Goal: Find specific page/section: Find specific page/section

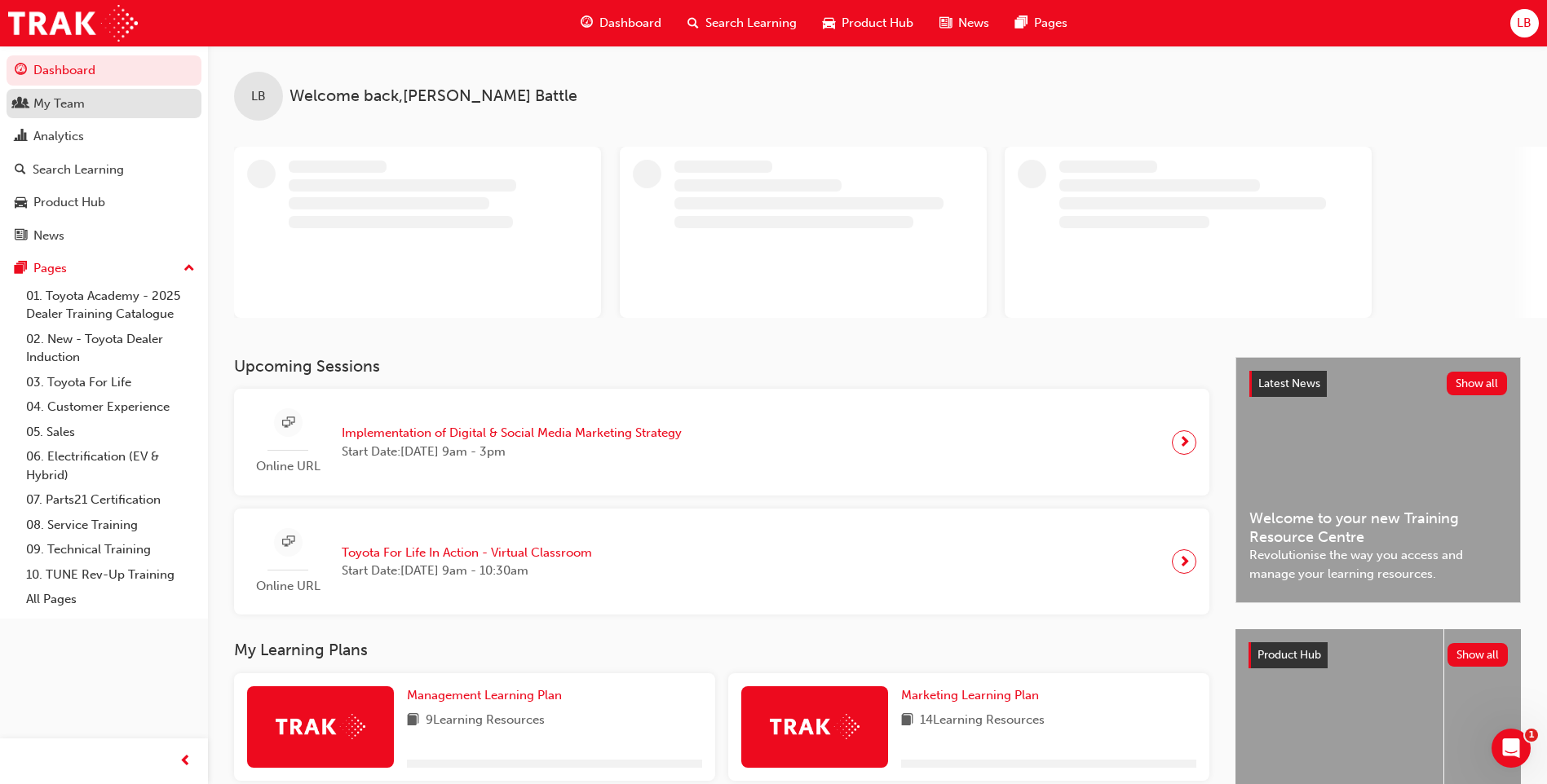
click at [112, 99] on div "My Team" at bounding box center [103, 103] width 178 height 21
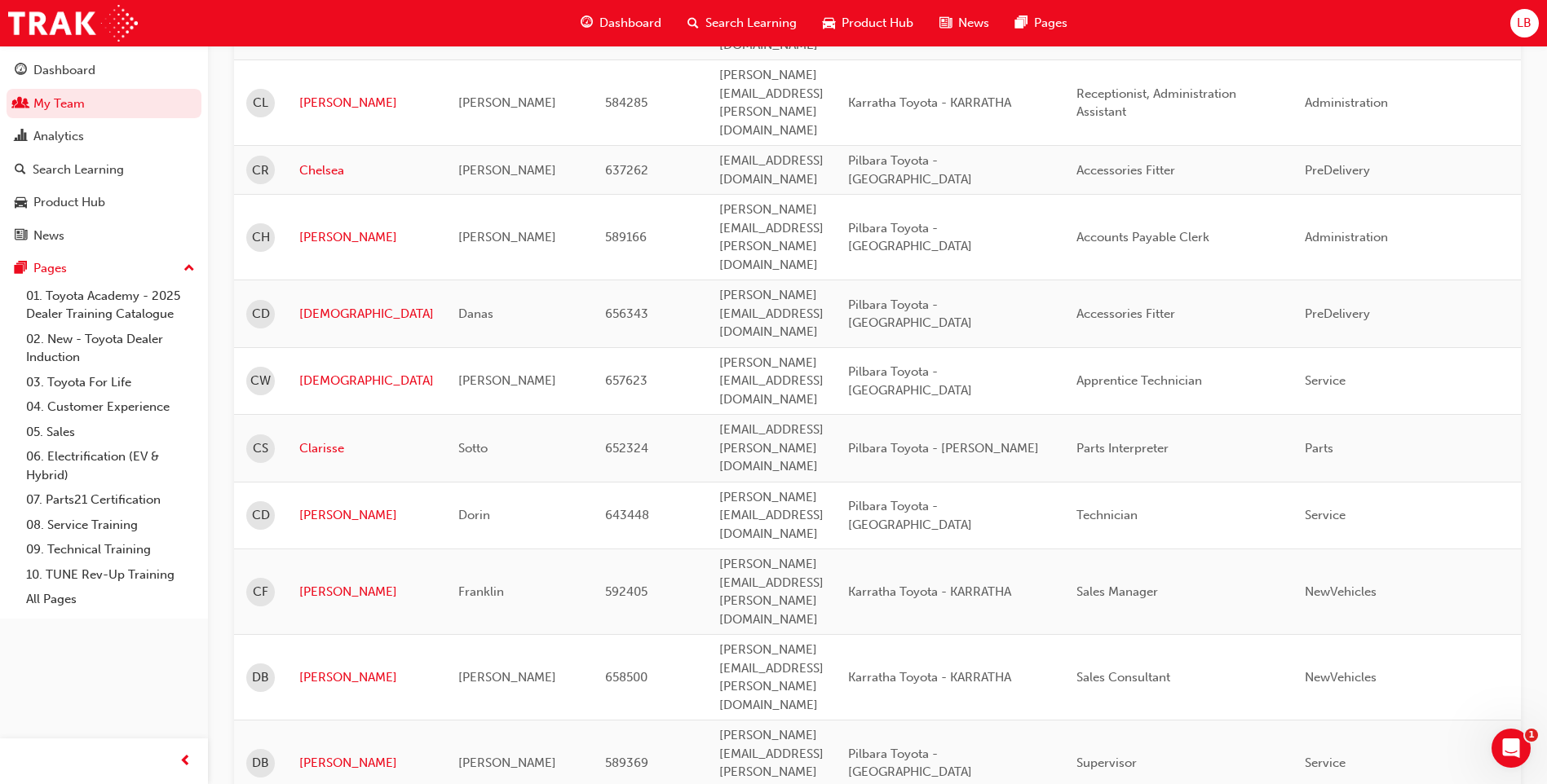
scroll to position [2028, 0]
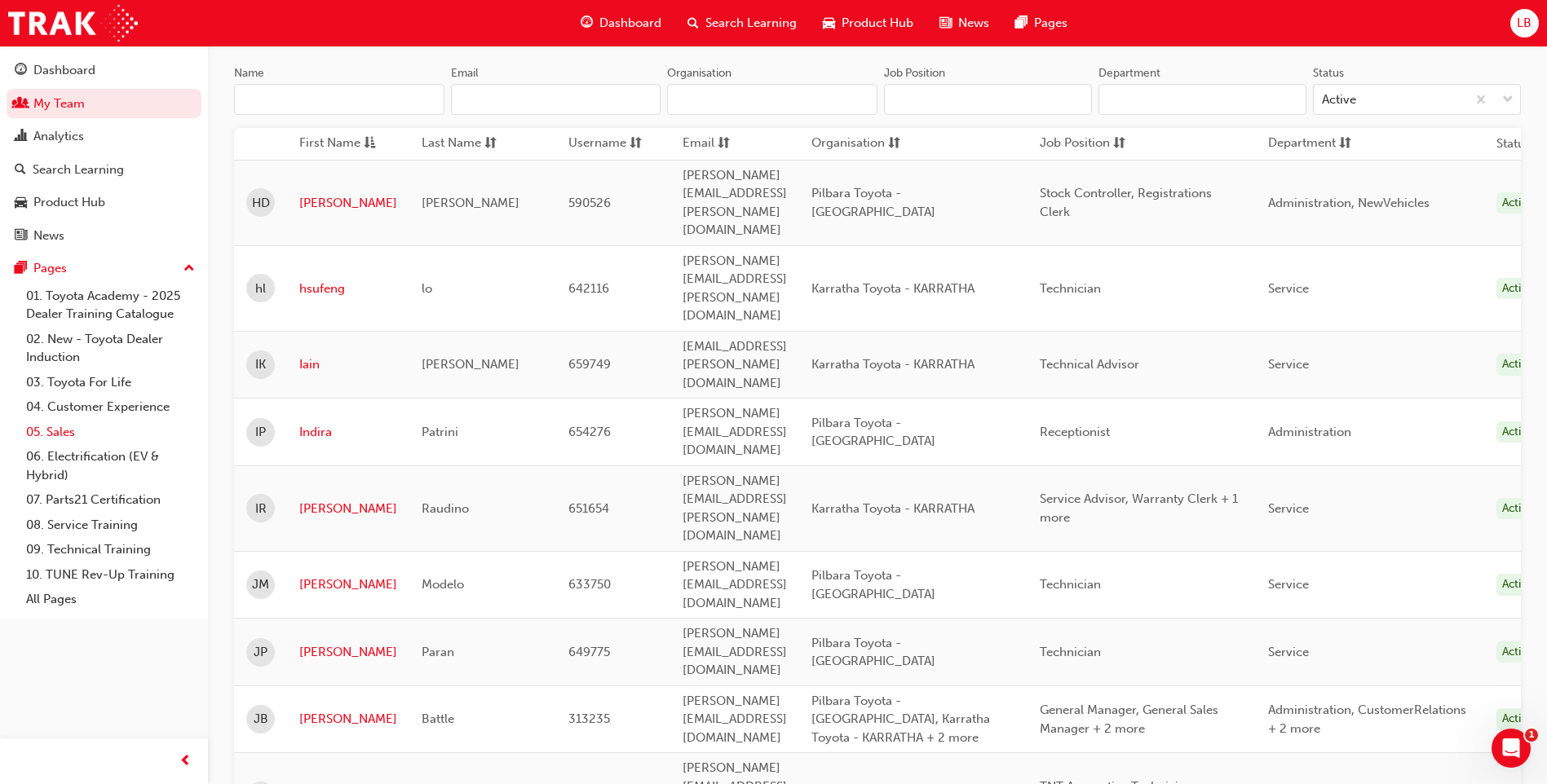
scroll to position [0, 0]
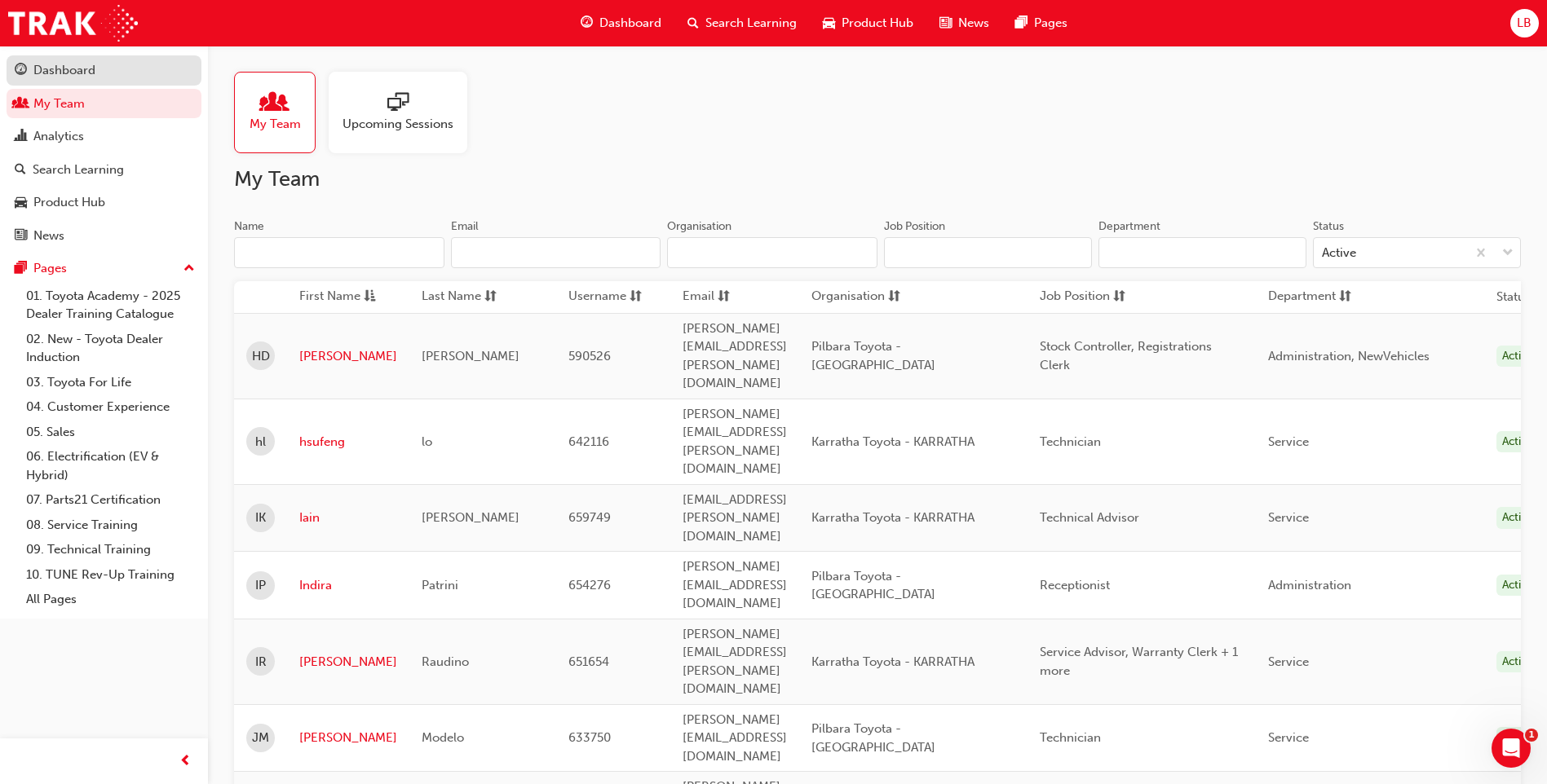
click at [81, 68] on div "Dashboard" at bounding box center [63, 70] width 62 height 19
